Goal: Task Accomplishment & Management: Manage account settings

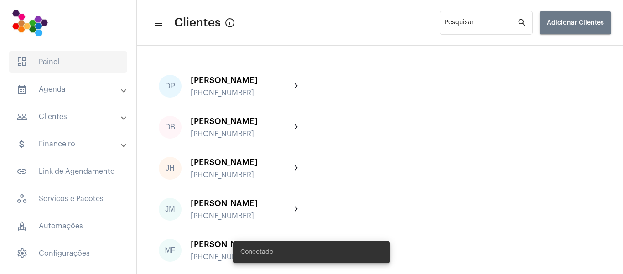
click at [60, 61] on span "dashboard Painel" at bounding box center [68, 62] width 118 height 22
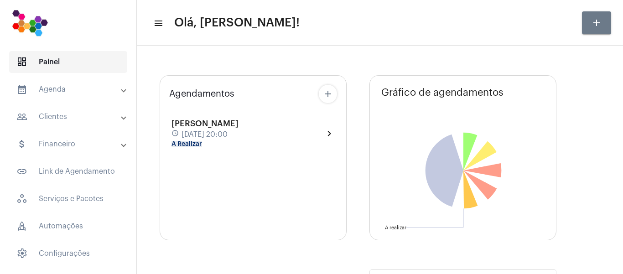
type input "[URL][DOMAIN_NAME]"
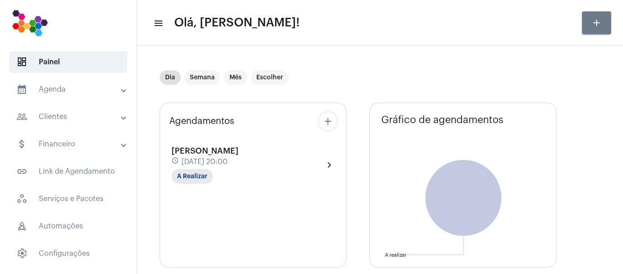
click at [52, 93] on mat-panel-title "calendar_month_outlined Agenda" at bounding box center [68, 89] width 105 height 11
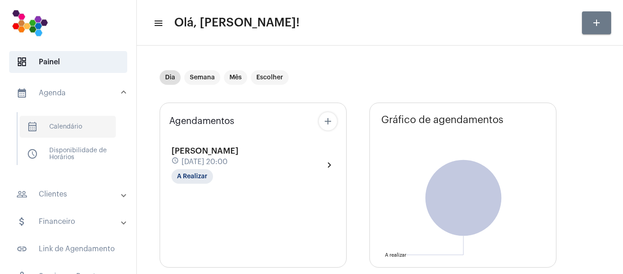
click at [66, 125] on span "calendar_month_outlined Calendário" at bounding box center [68, 127] width 96 height 22
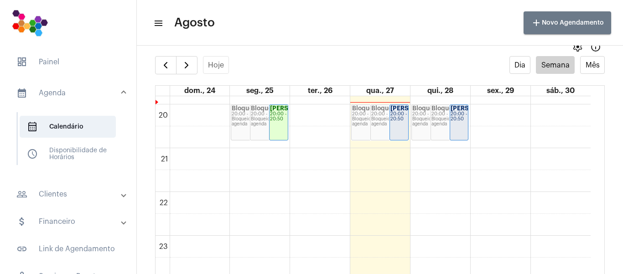
scroll to position [18, 0]
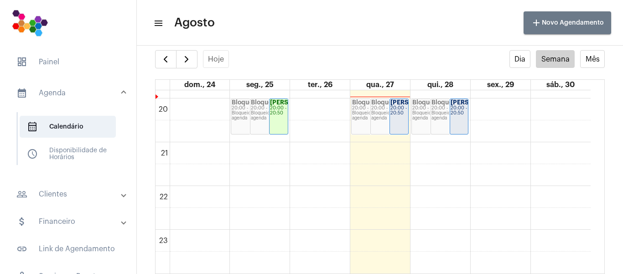
click at [399, 116] on div "20:00 - 20:50" at bounding box center [398, 111] width 17 height 10
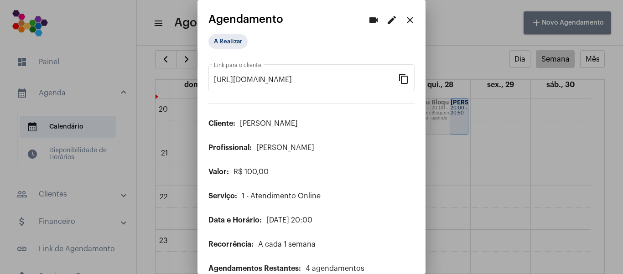
click at [386, 21] on mat-icon "edit" at bounding box center [391, 20] width 11 height 11
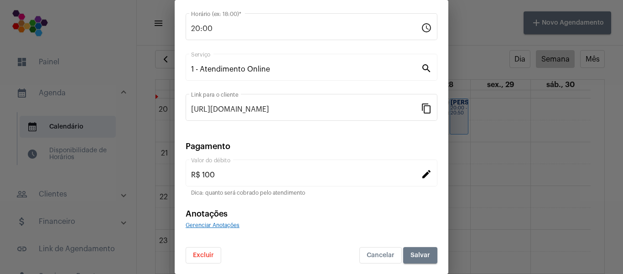
scroll to position [119, 0]
click at [413, 252] on span "Salvar" at bounding box center [420, 255] width 20 height 6
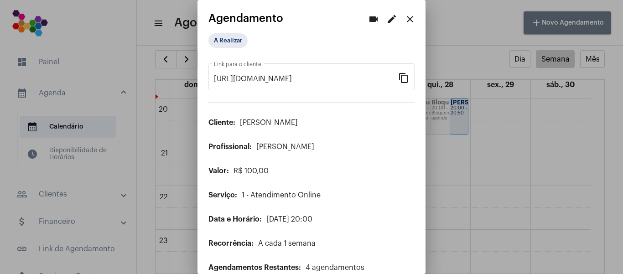
scroll to position [0, 0]
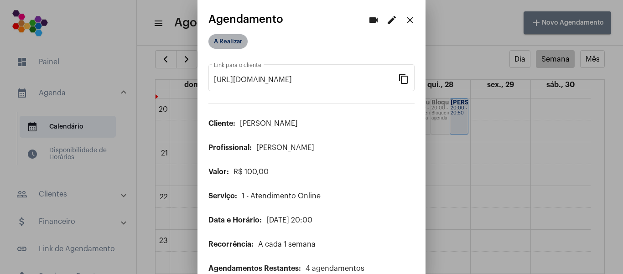
click at [242, 38] on mat-chip "A Realizar" at bounding box center [227, 41] width 39 height 15
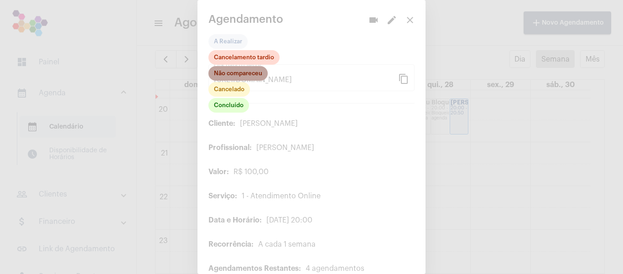
click at [245, 77] on mat-chip "Não compareceu" at bounding box center [237, 73] width 59 height 15
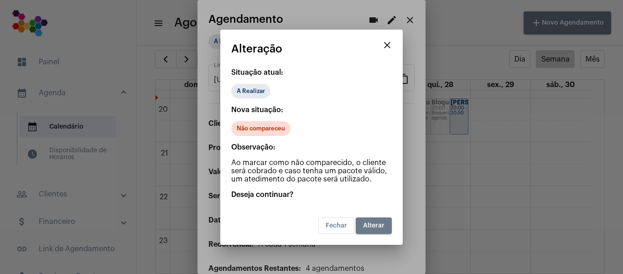
click at [372, 223] on span "Alterar" at bounding box center [373, 226] width 21 height 6
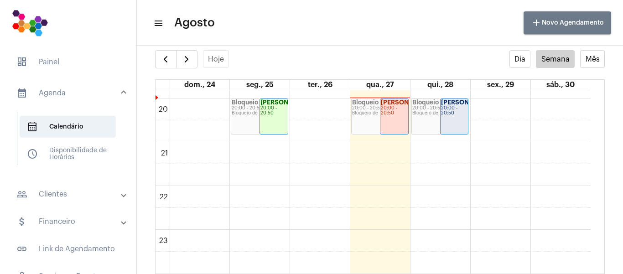
scroll to position [822, 0]
